Goal: Task Accomplishment & Management: Use online tool/utility

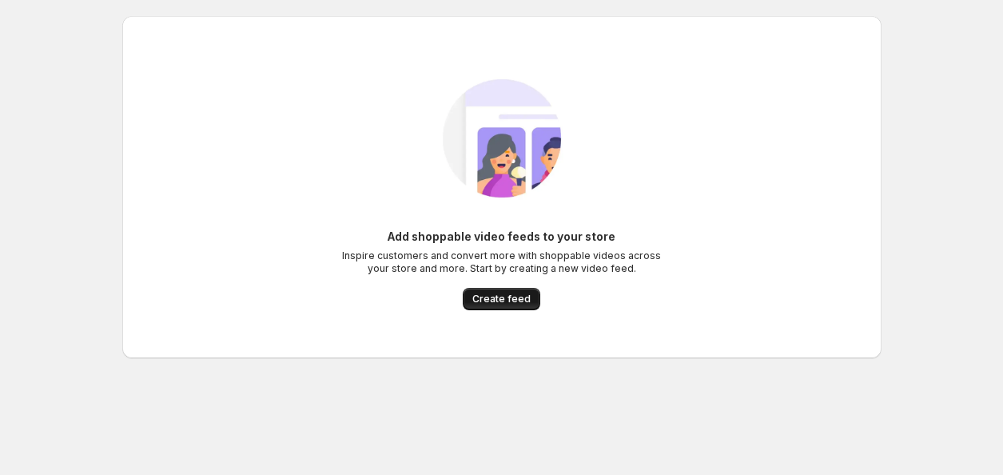
click at [504, 304] on span "Create feed" at bounding box center [501, 299] width 58 height 13
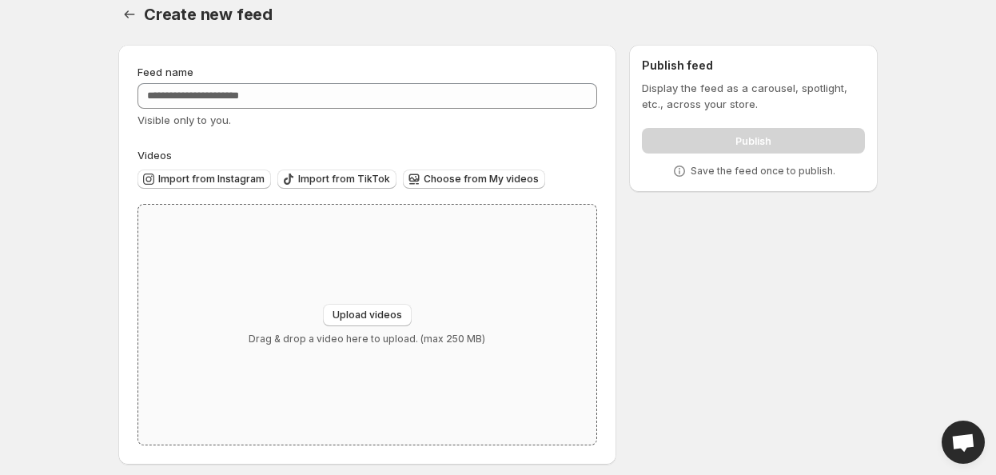
scroll to position [25, 0]
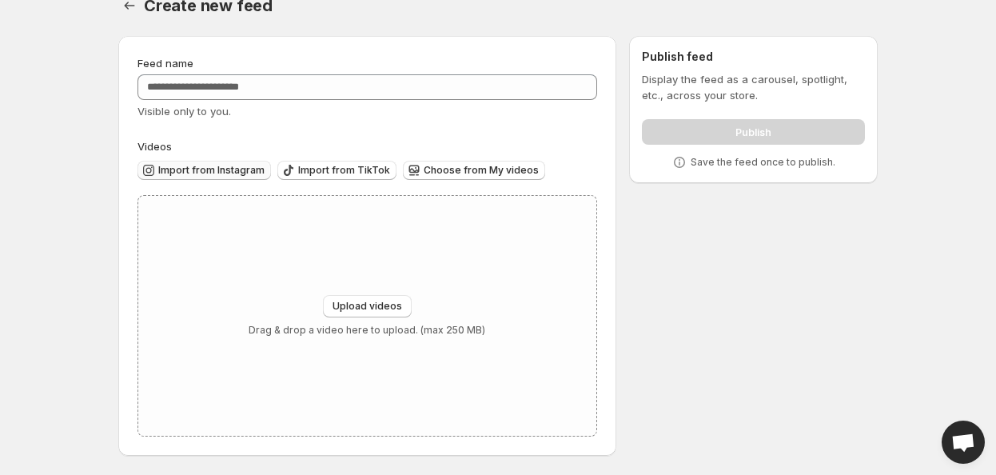
click at [223, 177] on button "Import from Instagram" at bounding box center [203, 170] width 133 height 19
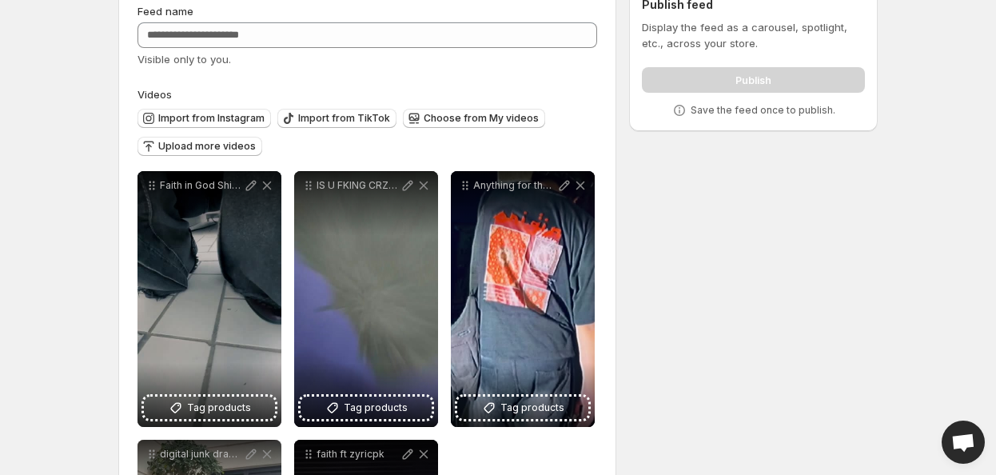
scroll to position [0, 0]
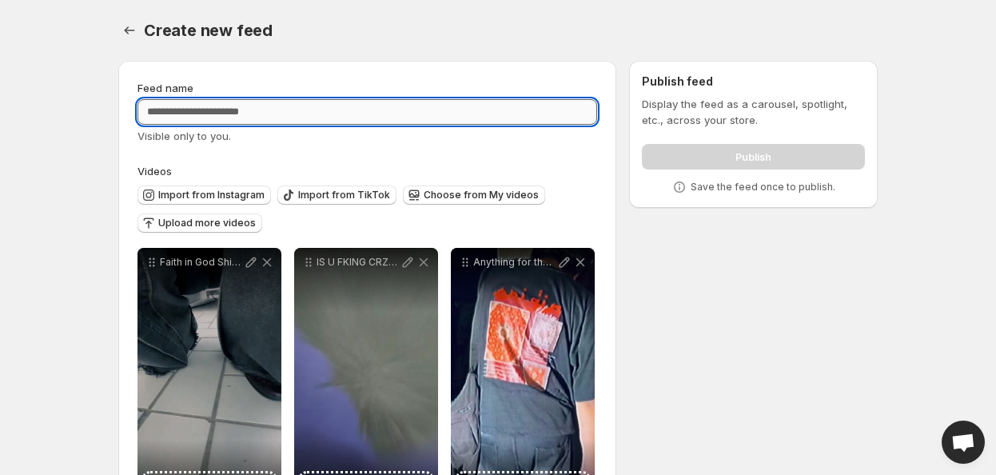
click at [323, 113] on input "Feed name" at bounding box center [367, 112] width 460 height 26
type input "*"
click at [777, 153] on div "Publish" at bounding box center [753, 153] width 223 height 32
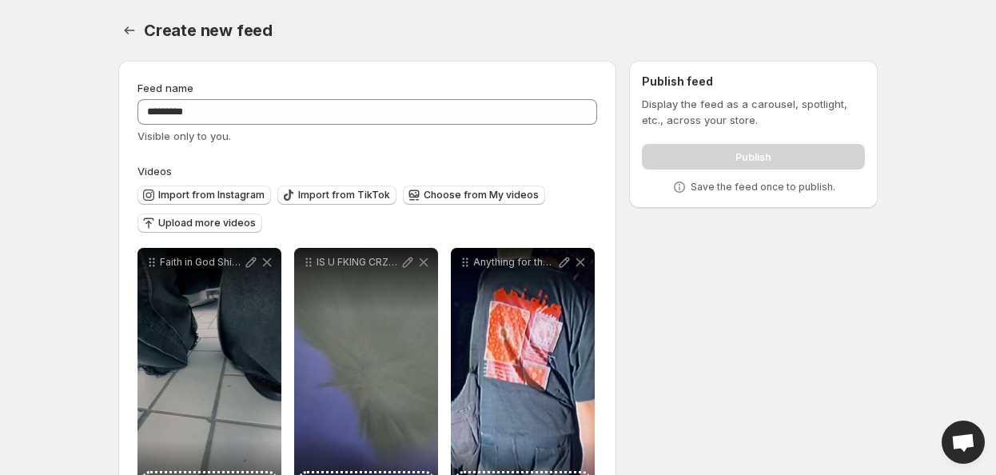
click at [181, 170] on label "Videos" at bounding box center [367, 171] width 460 height 16
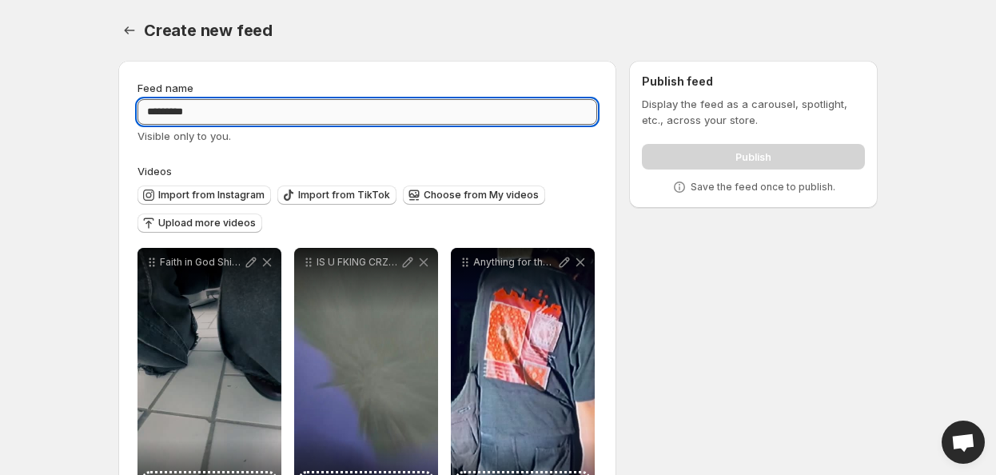
click at [294, 122] on input "*********" at bounding box center [367, 112] width 460 height 26
type input "*********"
click at [787, 165] on div "Publish" at bounding box center [753, 153] width 223 height 32
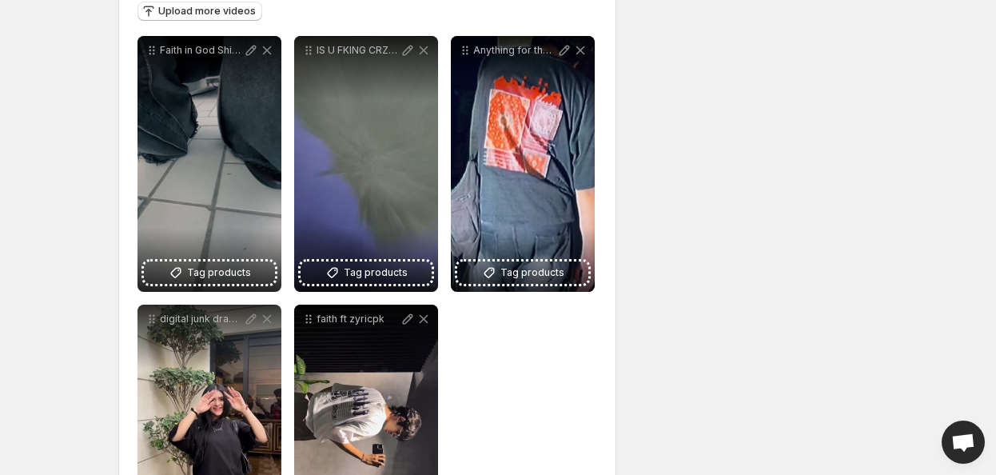
scroll to position [336, 0]
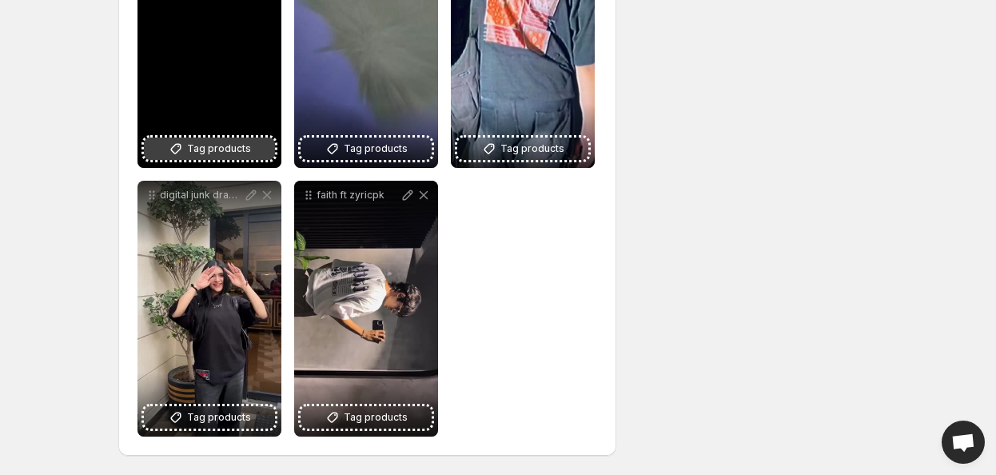
click at [209, 158] on button "Tag products" at bounding box center [209, 148] width 131 height 22
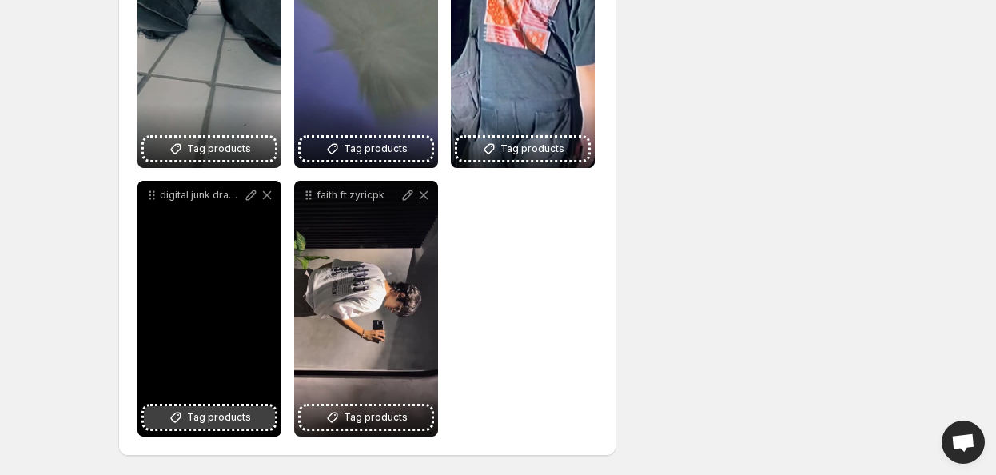
click at [181, 420] on icon at bounding box center [176, 417] width 16 height 16
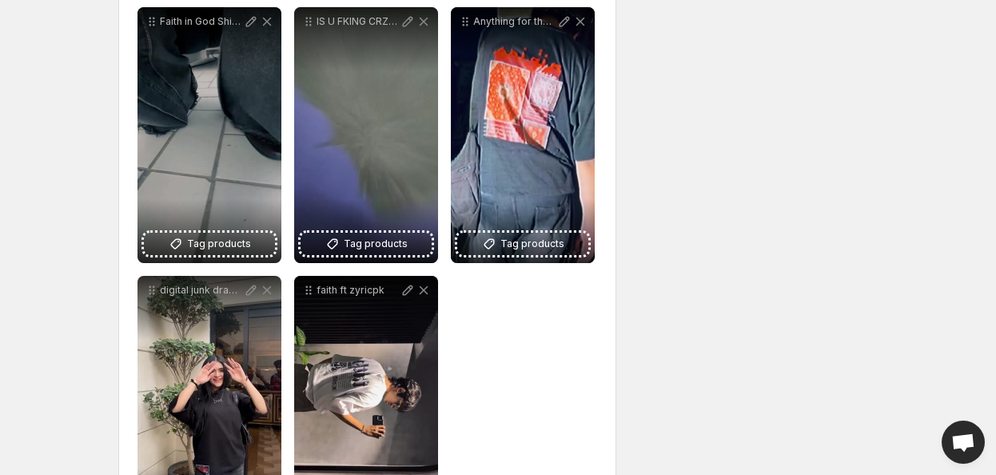
scroll to position [176, 0]
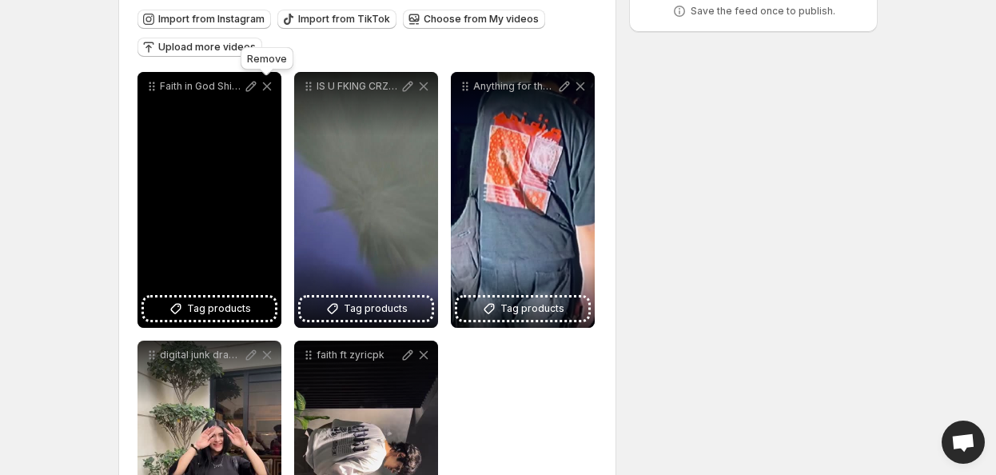
click at [271, 85] on icon at bounding box center [267, 86] width 16 height 16
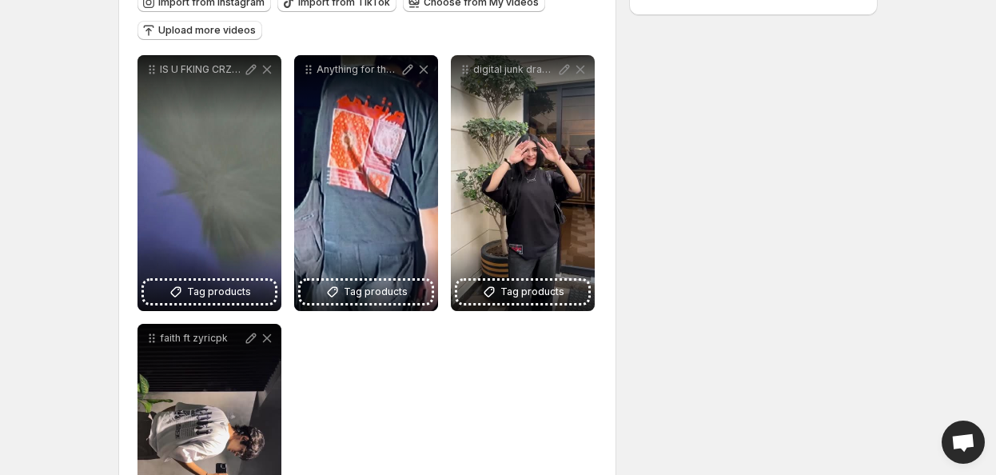
scroll to position [96, 0]
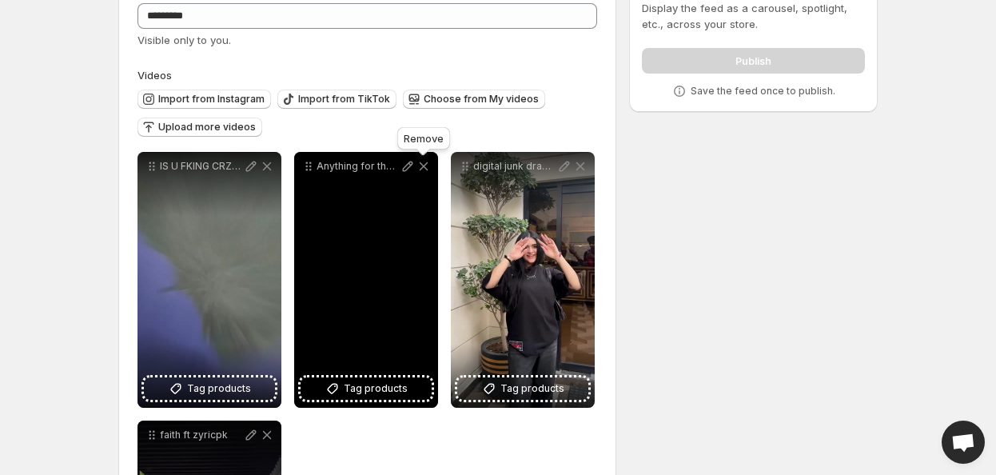
click at [421, 166] on icon at bounding box center [424, 166] width 16 height 16
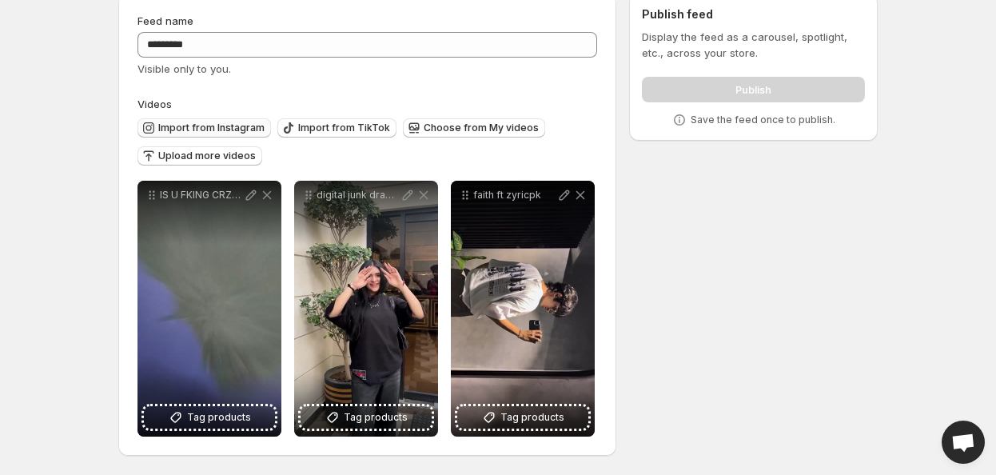
click at [231, 129] on span "Import from Instagram" at bounding box center [211, 128] width 106 height 13
click at [707, 74] on div "Publish" at bounding box center [753, 86] width 223 height 32
click at [714, 101] on div "Publish" at bounding box center [753, 86] width 223 height 32
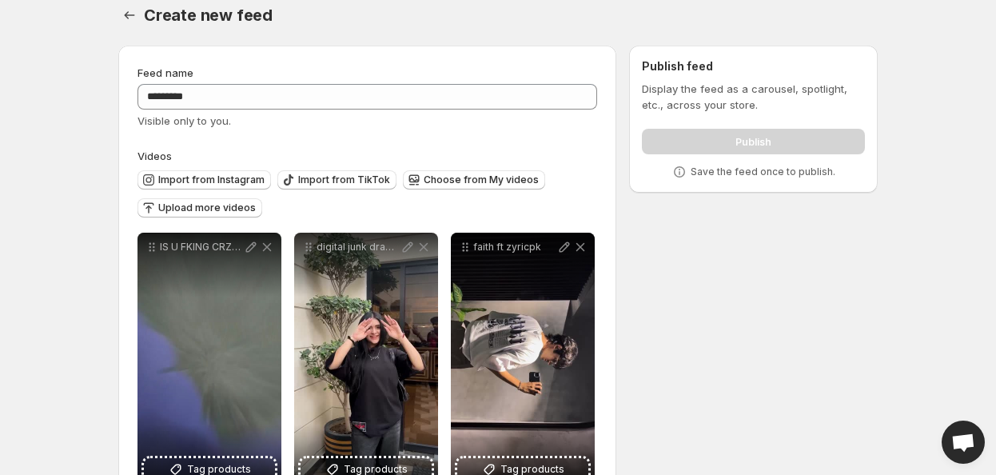
scroll to position [0, 0]
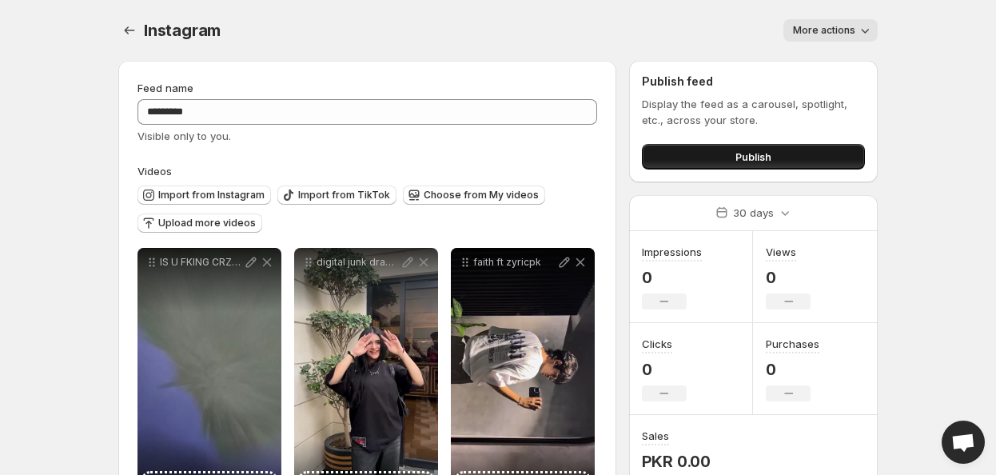
click at [711, 156] on button "Publish" at bounding box center [753, 157] width 223 height 26
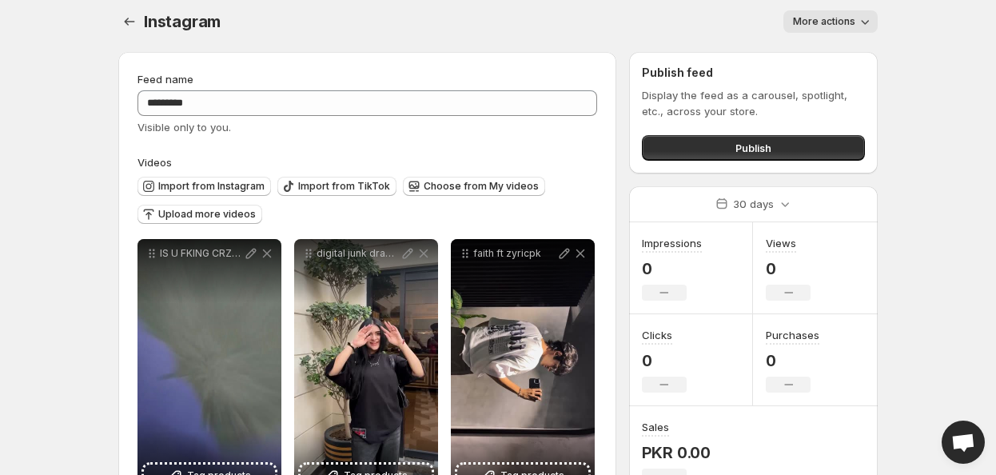
scroll to position [67, 0]
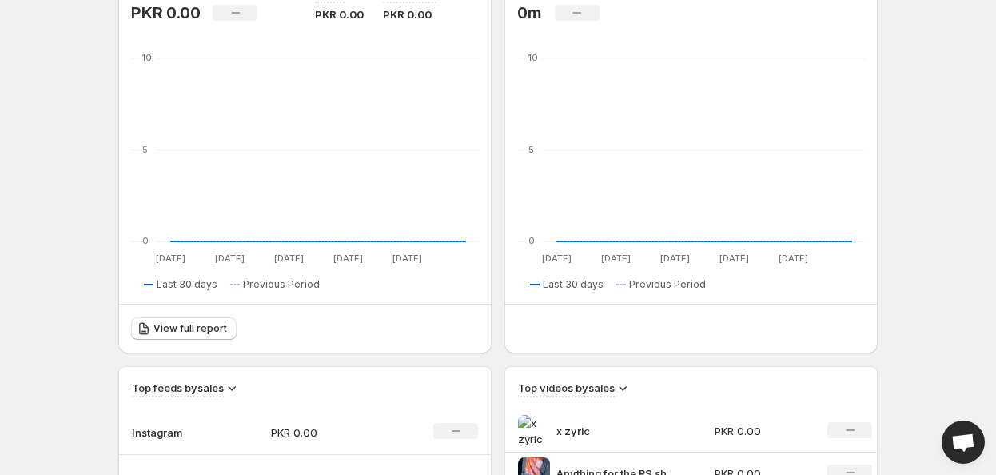
scroll to position [560, 0]
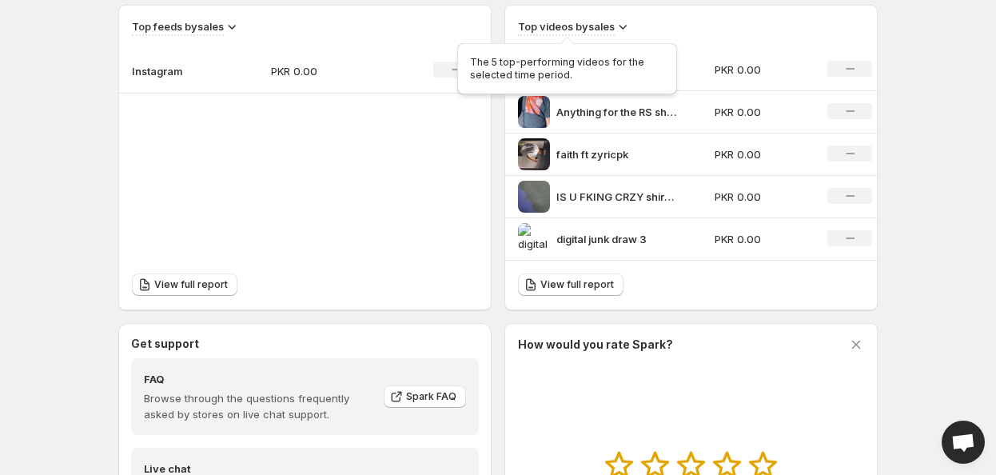
click at [609, 30] on h3 "Top videos by sales" at bounding box center [566, 26] width 97 height 16
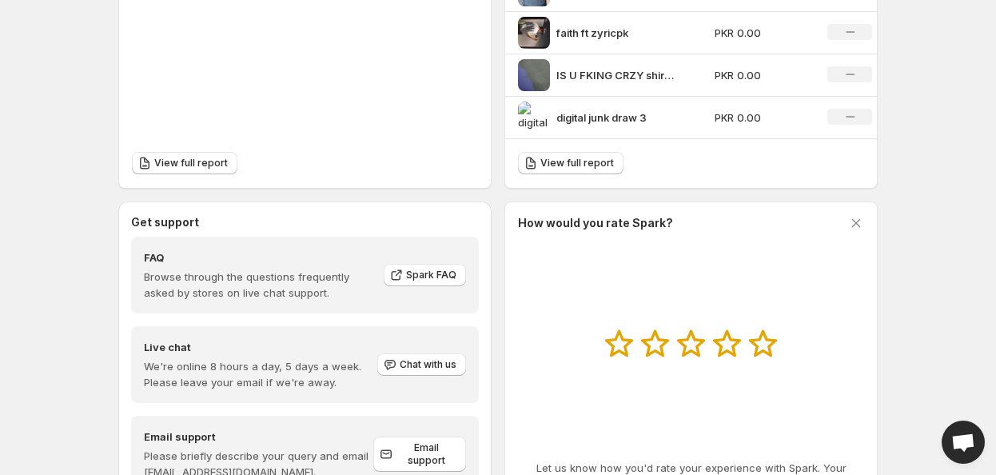
scroll to position [748, 0]
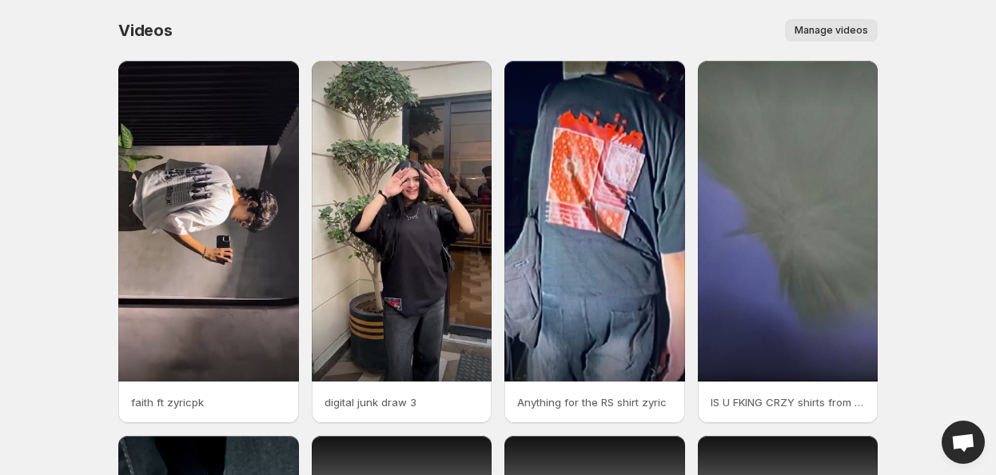
click at [808, 37] on button "Manage videos" at bounding box center [831, 30] width 93 height 22
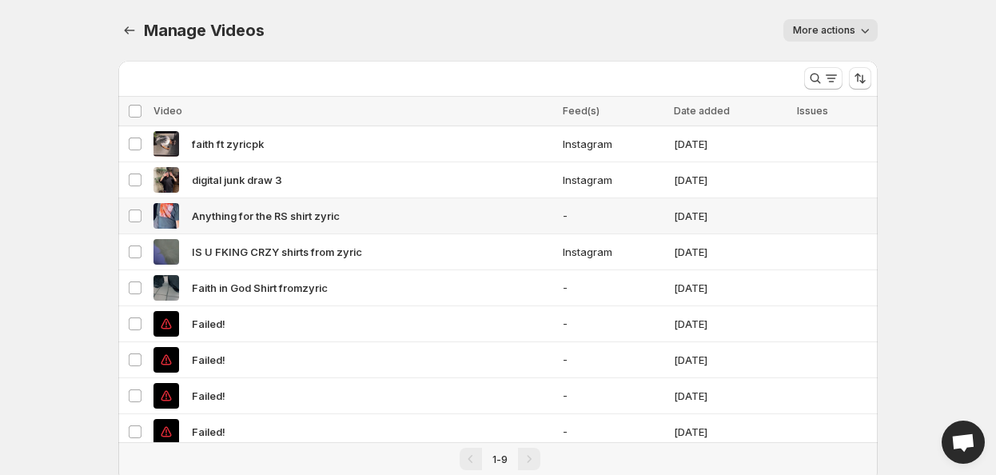
click at [293, 230] on td "Anything for the RS shirt zyric" at bounding box center [353, 216] width 409 height 36
click at [125, 25] on icon "Manage Videos" at bounding box center [130, 30] width 16 height 16
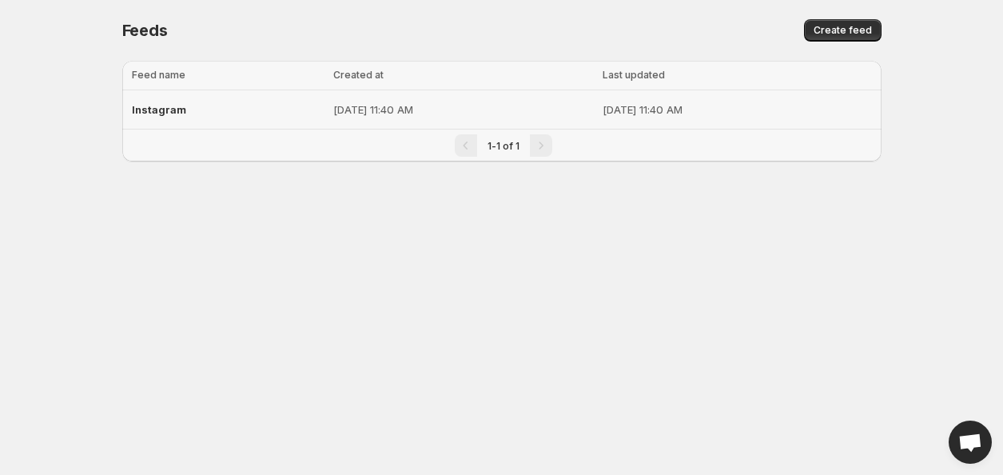
click at [544, 111] on p "Sep 5, 2025, 11:40 AM" at bounding box center [463, 110] width 260 height 16
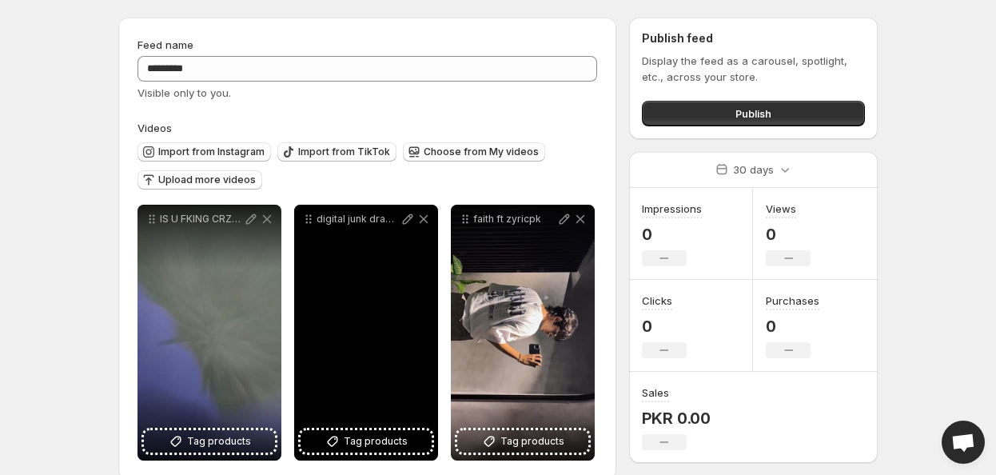
scroll to position [67, 0]
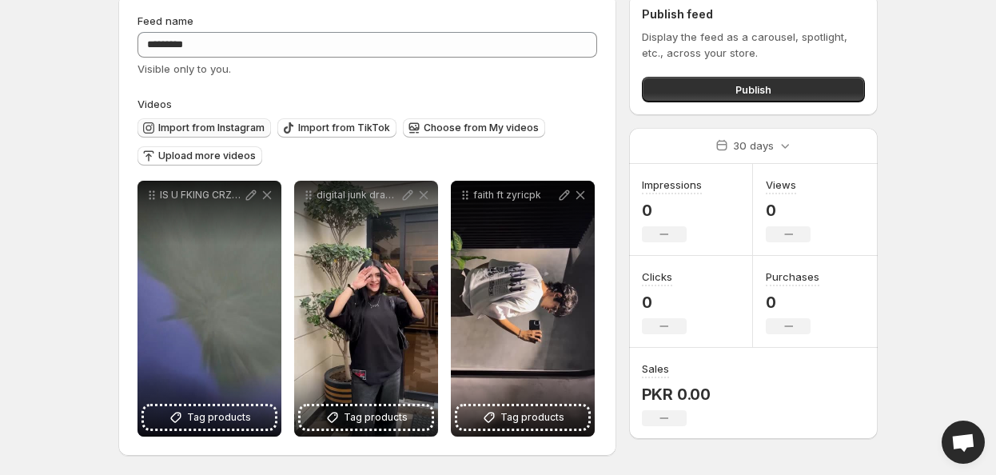
click at [211, 124] on span "Import from Instagram" at bounding box center [211, 128] width 106 height 13
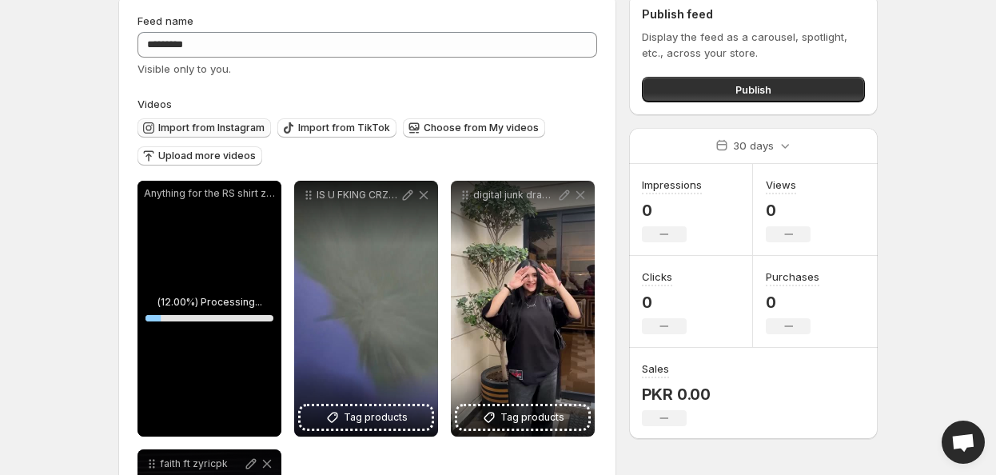
click at [191, 135] on button "Import from Instagram" at bounding box center [203, 127] width 133 height 19
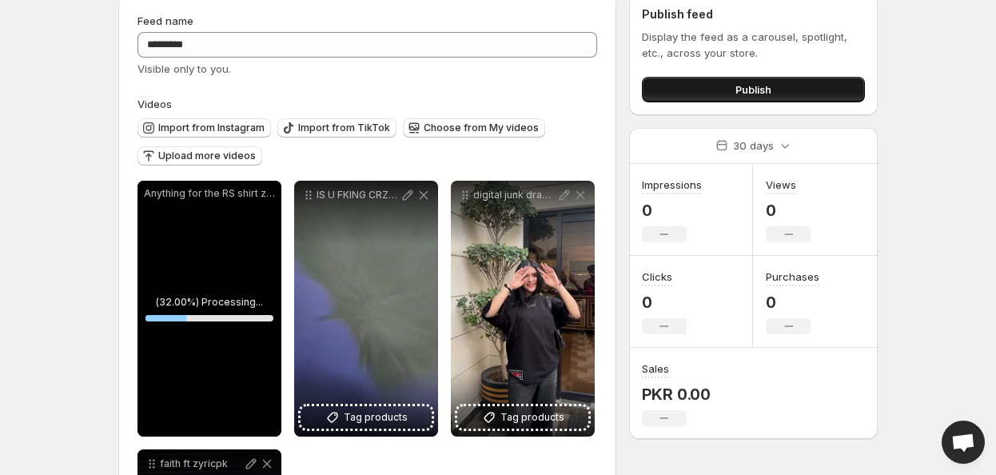
click at [791, 95] on button "Publish" at bounding box center [753, 90] width 223 height 26
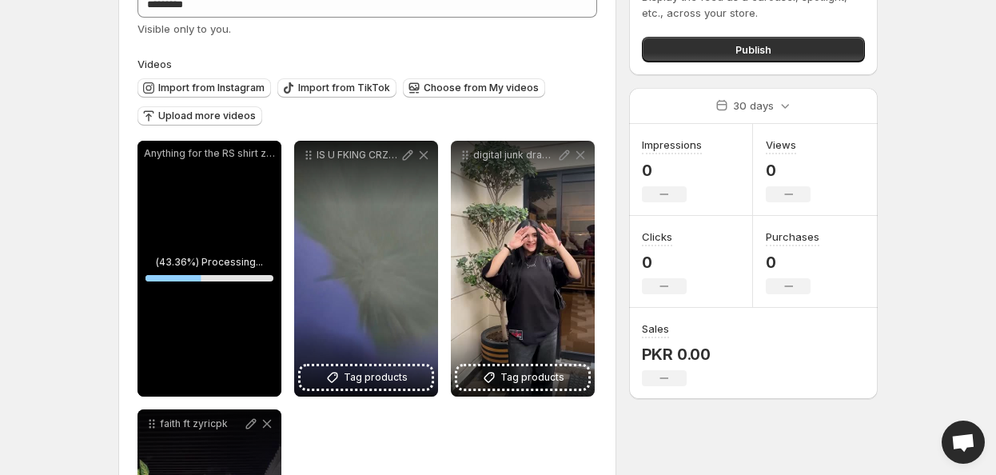
scroll to position [336, 0]
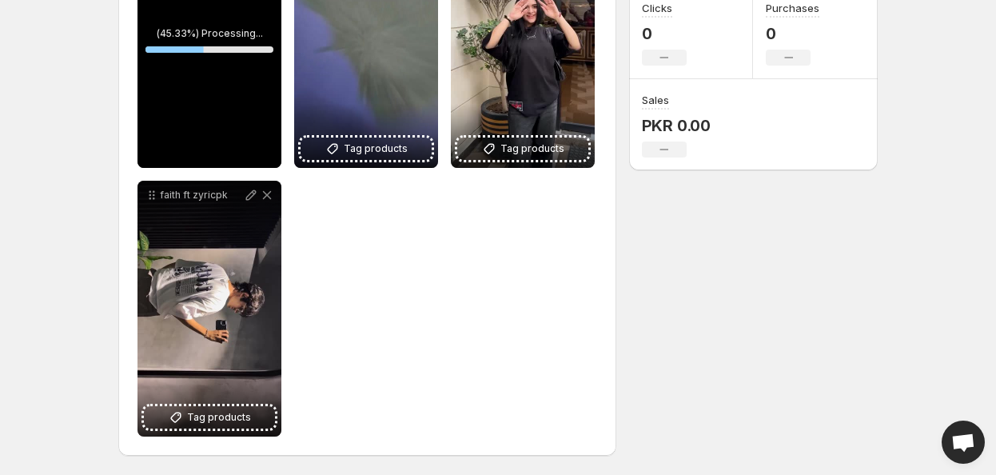
click at [518, 238] on div "**********" at bounding box center [367, 174] width 460 height 524
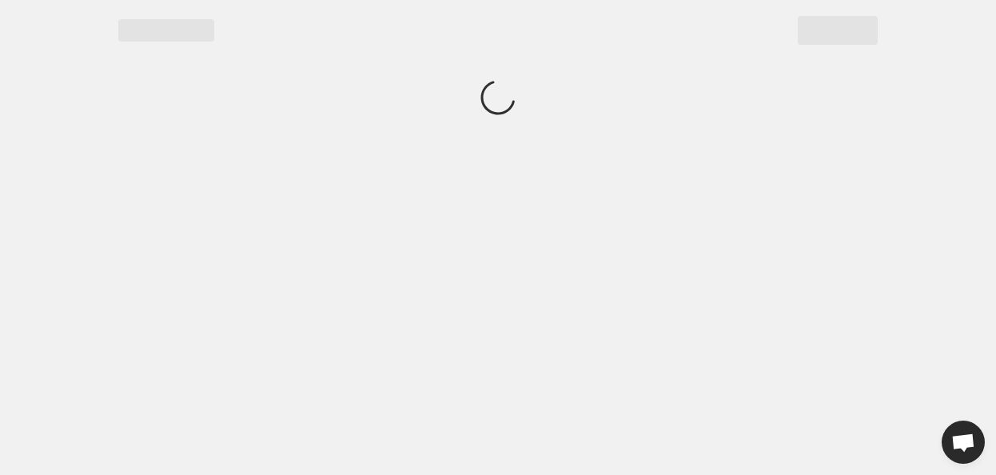
scroll to position [0, 0]
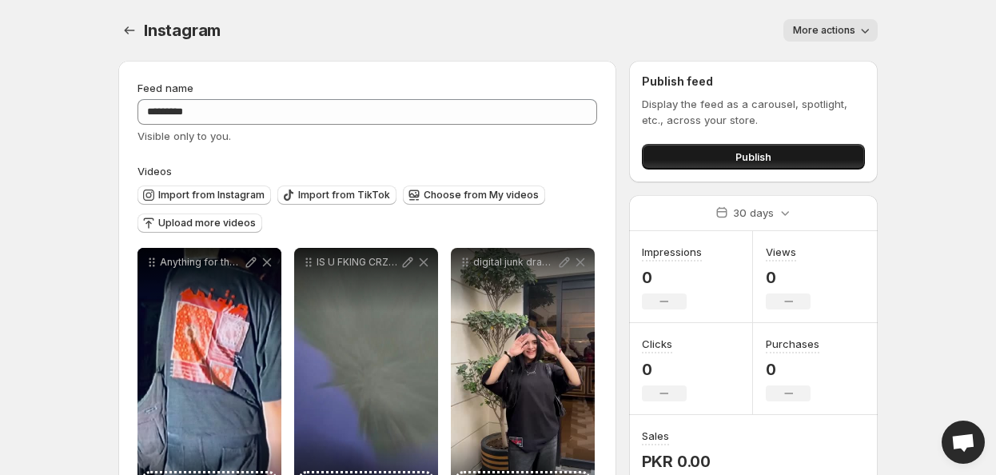
click at [779, 152] on button "Publish" at bounding box center [753, 157] width 223 height 26
